Goal: Task Accomplishment & Management: Use online tool/utility

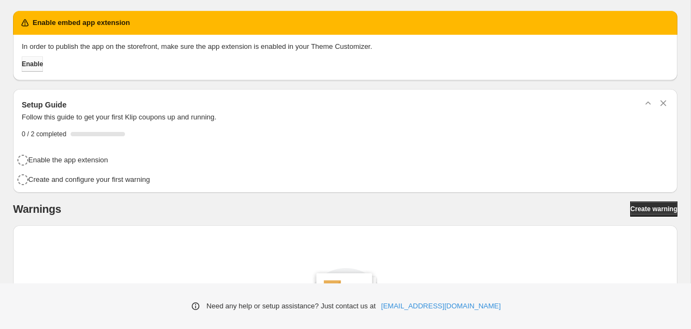
click at [43, 64] on button "Enable" at bounding box center [32, 64] width 21 height 15
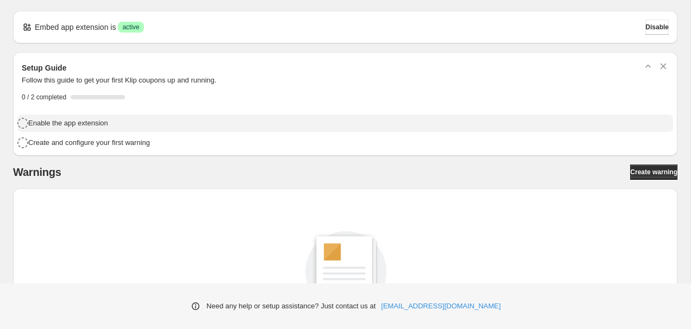
click at [80, 125] on h4 "Enable the app extension" at bounding box center [68, 123] width 80 height 11
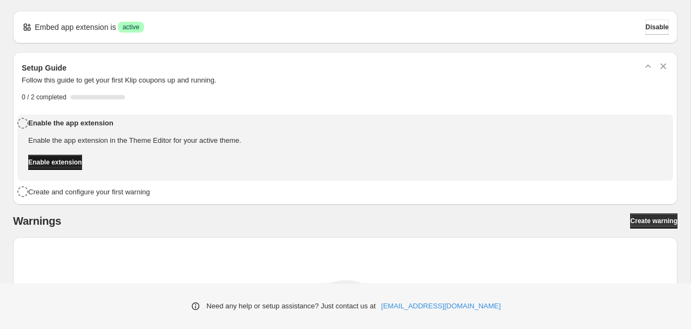
click at [72, 158] on span "Enable extension" at bounding box center [55, 162] width 54 height 9
click at [82, 159] on span "Enable extension" at bounding box center [55, 162] width 54 height 9
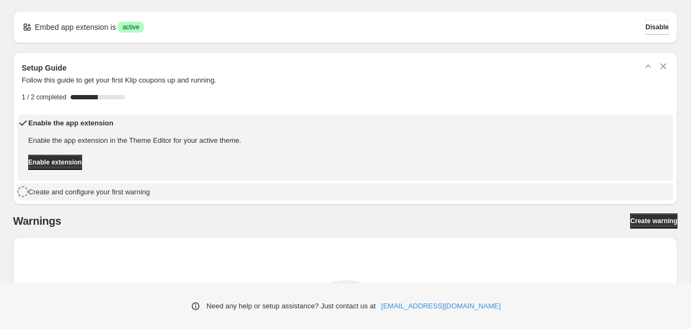
click at [217, 198] on div "Create and configure your first warning" at bounding box center [345, 191] width 656 height 17
click at [147, 195] on h4 "Create and configure your first warning" at bounding box center [89, 192] width 122 height 11
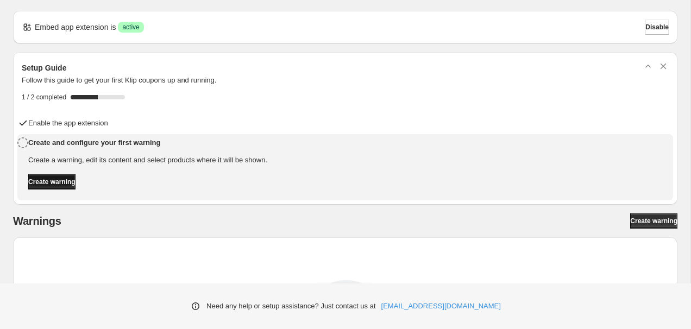
click at [76, 181] on span "Create warning" at bounding box center [51, 182] width 47 height 9
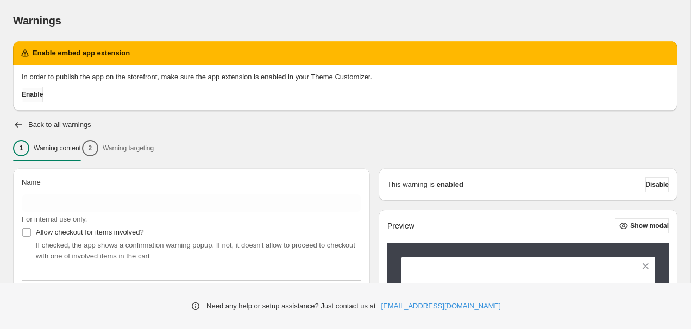
click at [43, 97] on span "Enable" at bounding box center [32, 94] width 21 height 9
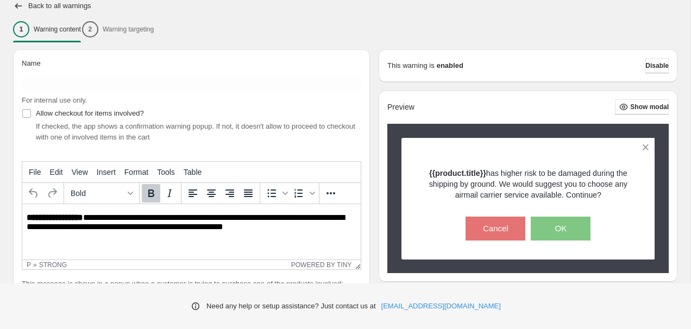
scroll to position [83, 0]
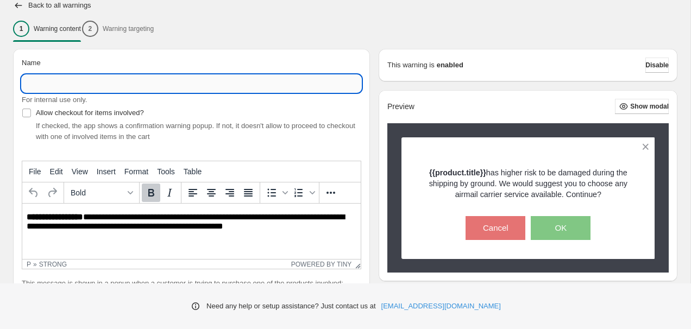
click at [191, 78] on input "Name" at bounding box center [192, 83] width 340 height 17
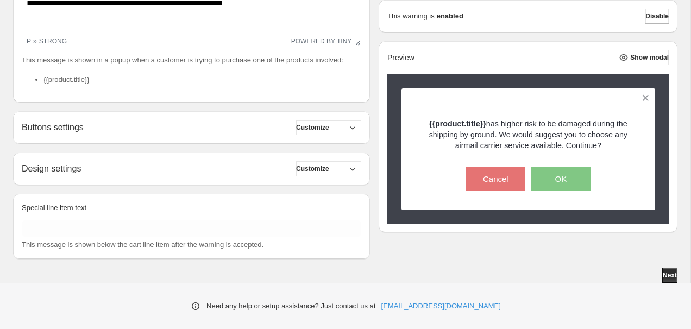
scroll to position [317, 0]
type input "**********"
click at [320, 129] on span "Customize" at bounding box center [312, 127] width 33 height 9
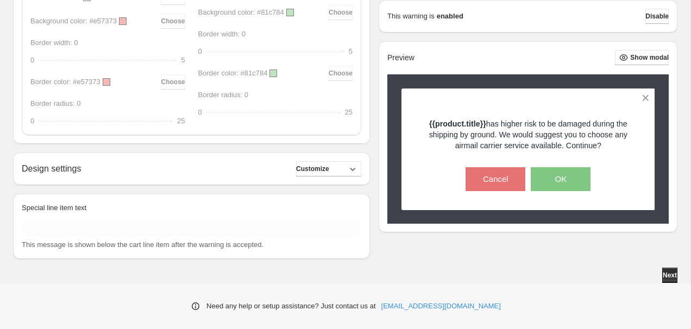
scroll to position [649, 0]
click at [148, 170] on div "Design settings Customize" at bounding box center [192, 168] width 340 height 15
click at [310, 172] on span "Customize" at bounding box center [312, 169] width 33 height 9
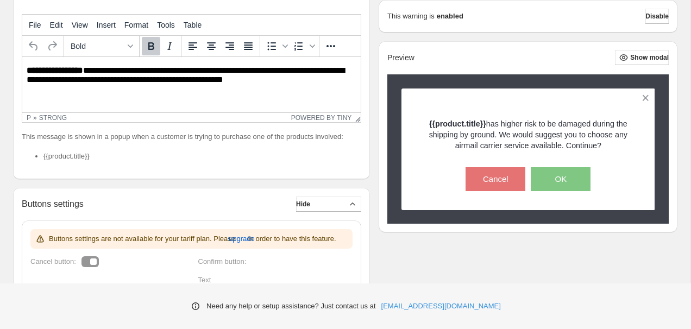
scroll to position [0, 0]
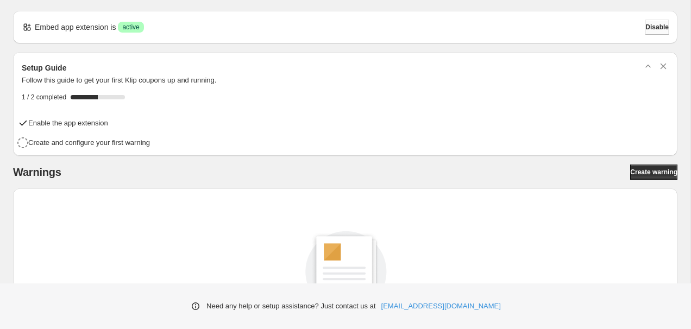
click at [646, 24] on button "Disable" at bounding box center [657, 27] width 23 height 15
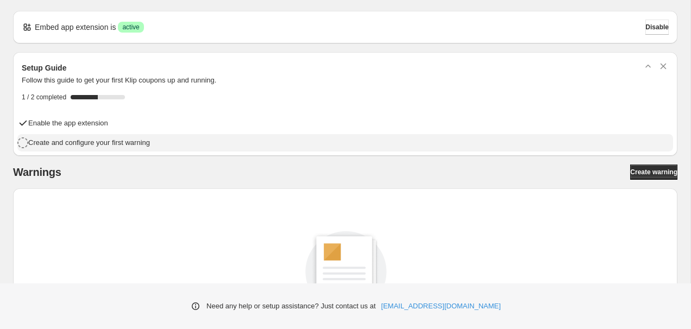
click at [99, 146] on h4 "Create and configure your first warning" at bounding box center [89, 142] width 122 height 11
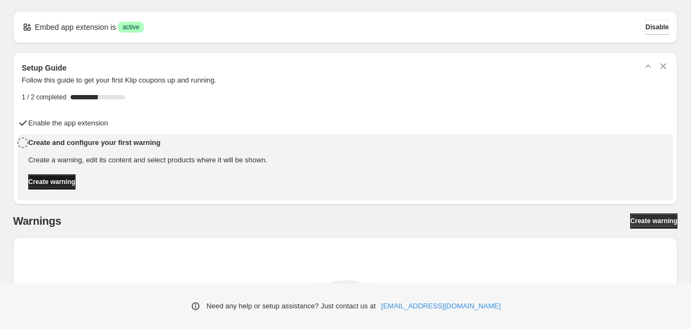
click at [76, 179] on span "Create warning" at bounding box center [51, 182] width 47 height 9
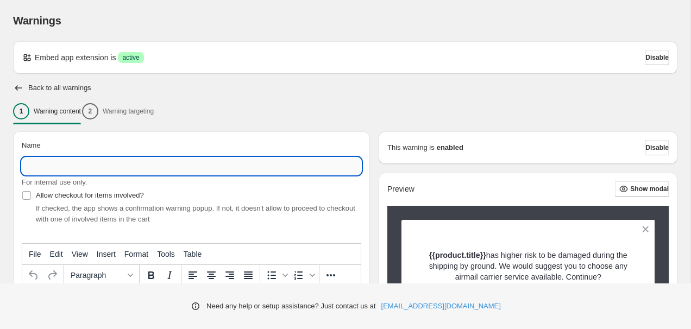
click at [72, 172] on input "Name" at bounding box center [192, 166] width 340 height 17
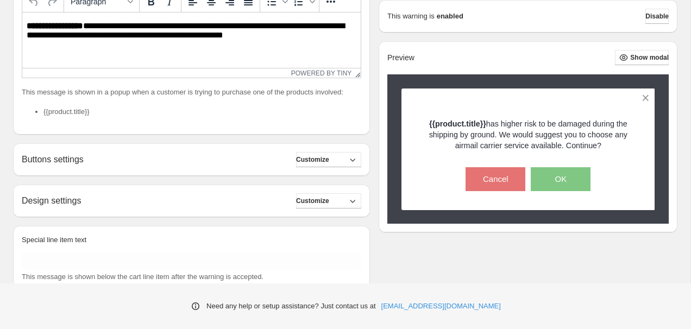
scroll to position [317, 0]
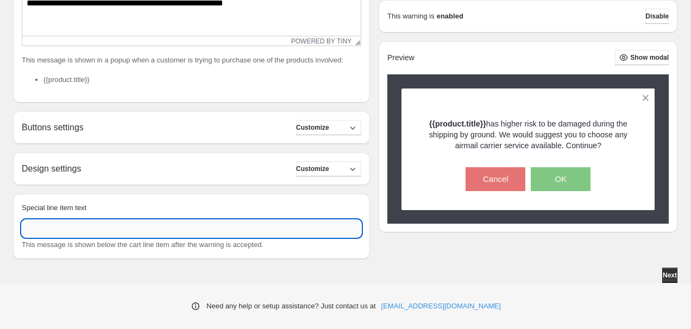
click at [53, 227] on input "Special line item text" at bounding box center [192, 228] width 340 height 17
type input "*"
type input "*****"
